Goal: Information Seeking & Learning: Check status

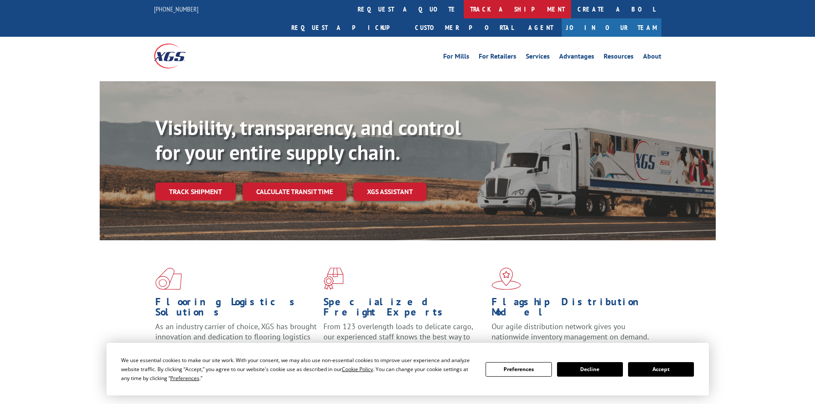
click at [464, 7] on link "track a shipment" at bounding box center [517, 9] width 107 height 18
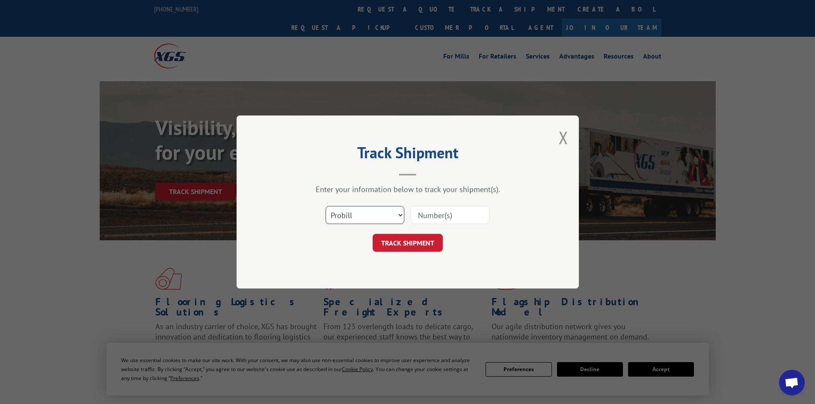
click at [395, 213] on select "Select category... Probill BOL PO" at bounding box center [364, 215] width 79 height 18
select select "bol"
click at [325, 206] on select "Select category... Probill BOL PO" at bounding box center [364, 215] width 79 height 18
click at [661, 369] on div "Track Shipment Enter your information below to track your shipment(s). Select c…" at bounding box center [407, 202] width 815 height 404
click at [651, 367] on div "Track Shipment Enter your information below to track your shipment(s). Select c…" at bounding box center [407, 202] width 815 height 404
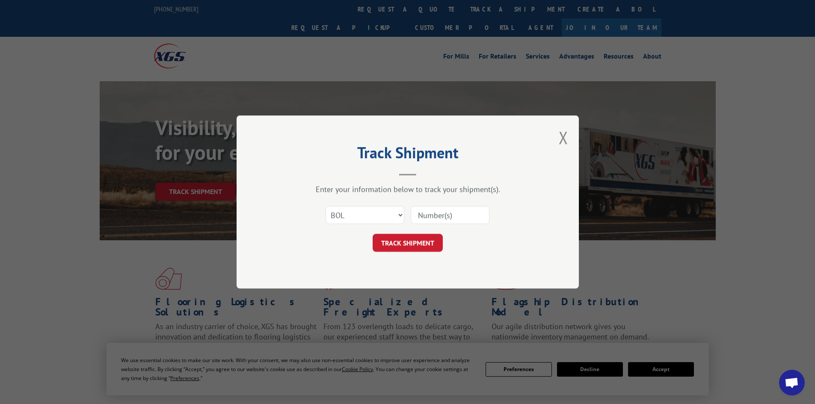
click at [444, 215] on input at bounding box center [450, 215] width 79 height 18
paste input "5513851"
type input "5513851"
click at [411, 245] on button "TRACK SHIPMENT" at bounding box center [408, 243] width 70 height 18
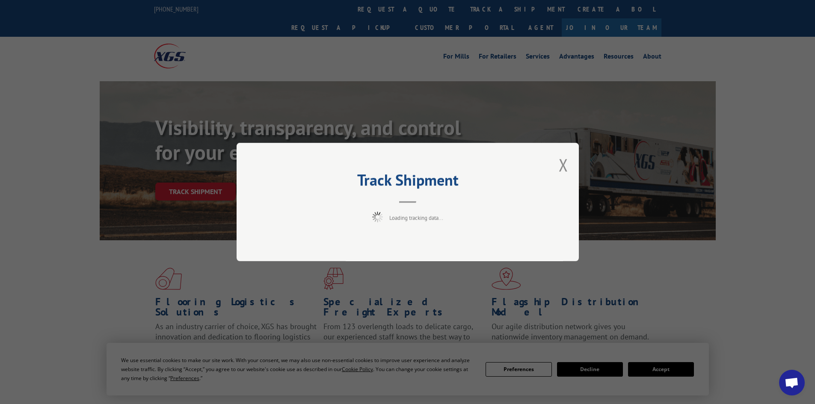
click at [656, 367] on div "Track Shipment Loading tracking data..." at bounding box center [407, 202] width 815 height 404
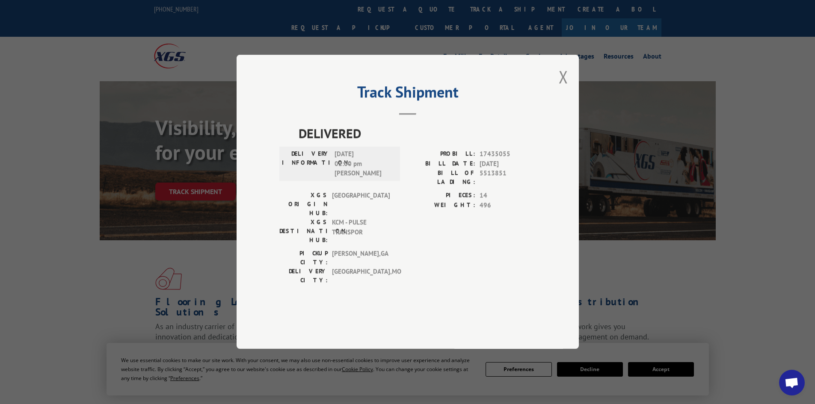
click at [656, 370] on div "Track Shipment DELIVERED DELIVERY INFORMATION: [DATE] 02:00 pm [PERSON_NAME] PR…" at bounding box center [407, 202] width 815 height 404
click at [657, 365] on div "Track Shipment DELIVERED DELIVERY INFORMATION: [DATE] 02:00 pm [PERSON_NAME] PR…" at bounding box center [407, 202] width 815 height 404
click at [560, 88] on button "Close modal" at bounding box center [563, 76] width 9 height 23
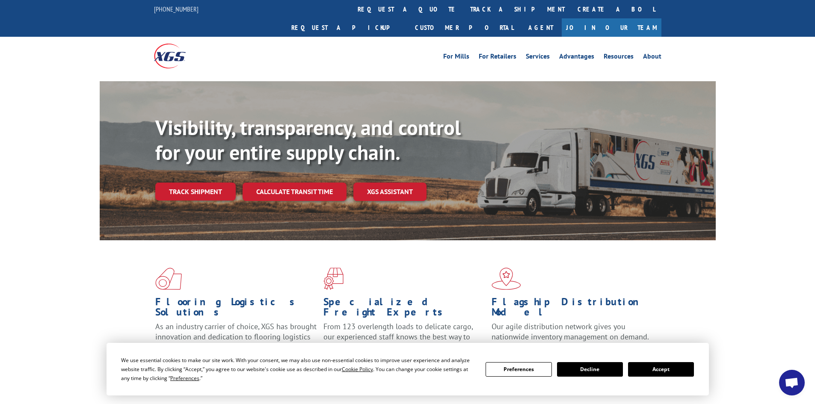
click at [657, 371] on button "Accept" at bounding box center [661, 369] width 66 height 15
